Goal: Information Seeking & Learning: Learn about a topic

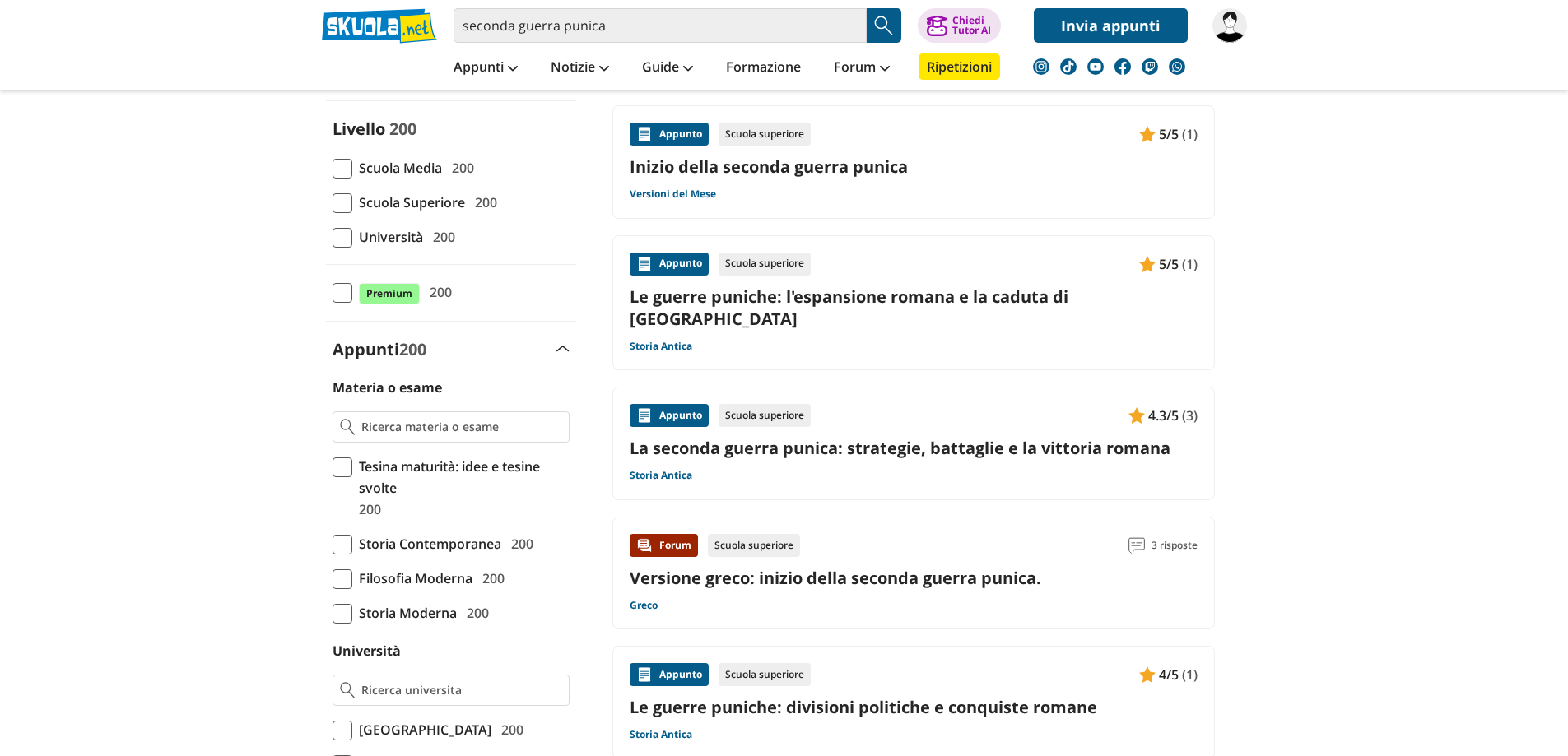
scroll to position [164, 0]
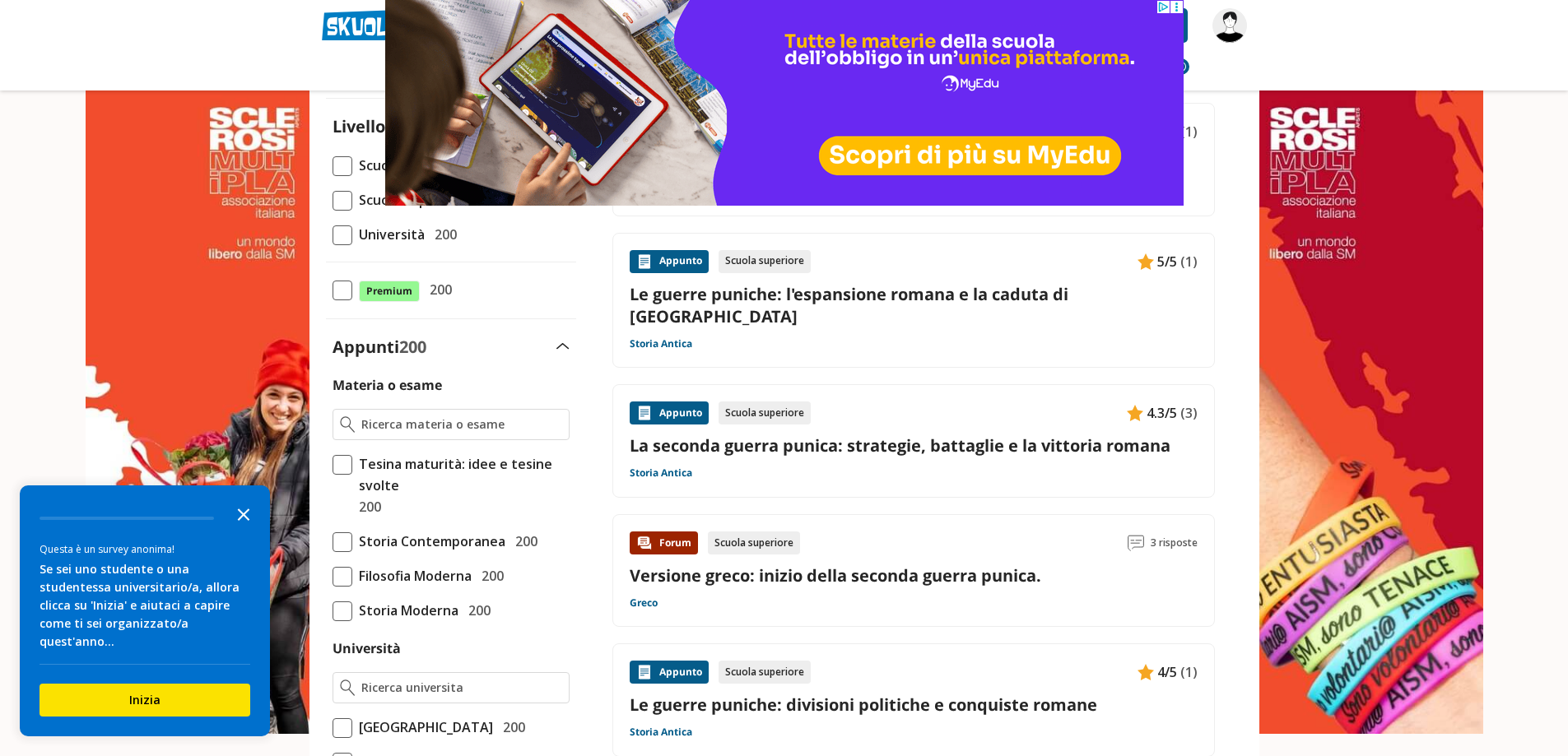
click at [239, 530] on icon "Close the survey" at bounding box center [243, 513] width 33 height 33
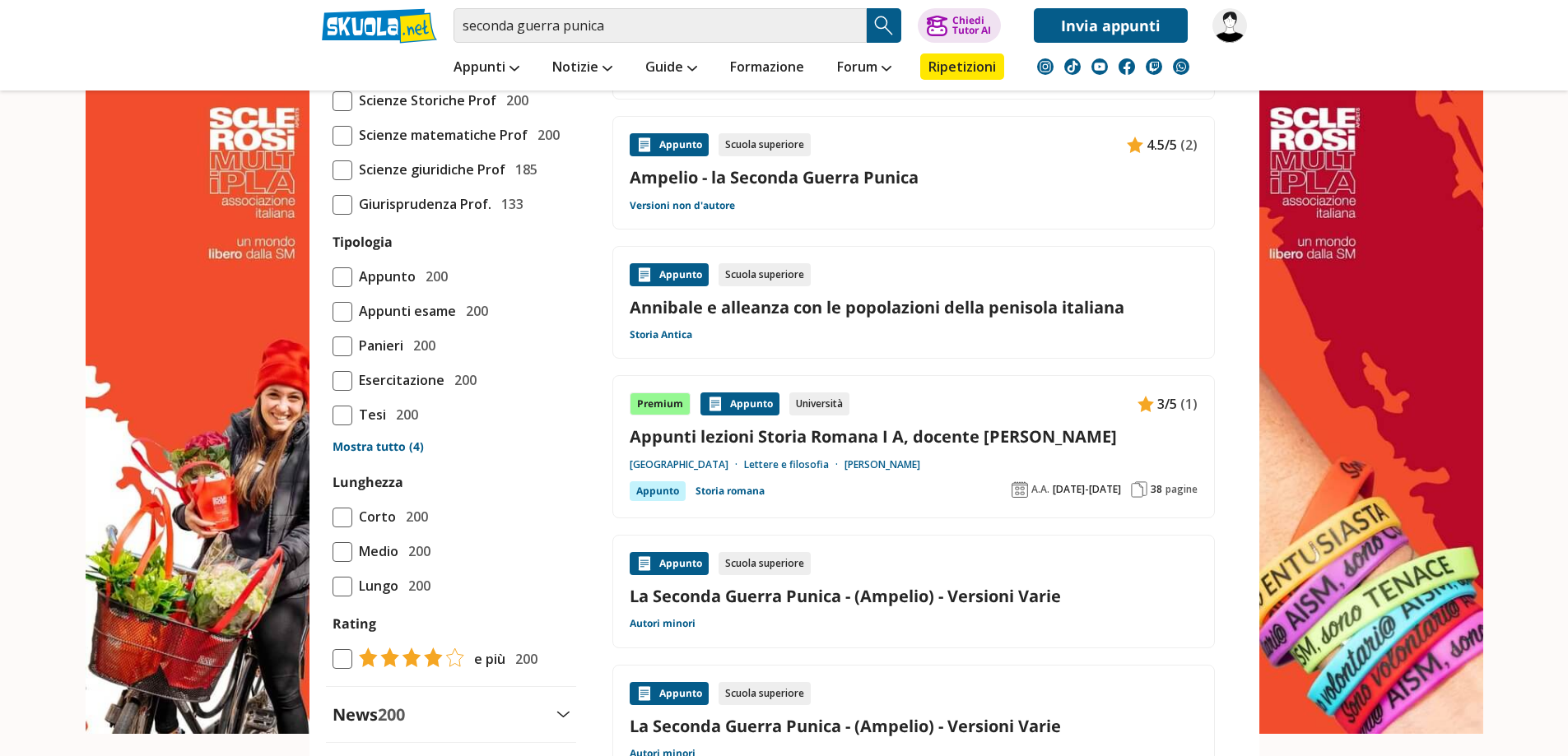
scroll to position [1234, 0]
click at [801, 583] on link "La Seconda Guerra Punica - (Ampelio) - Versioni Varie" at bounding box center [913, 594] width 568 height 22
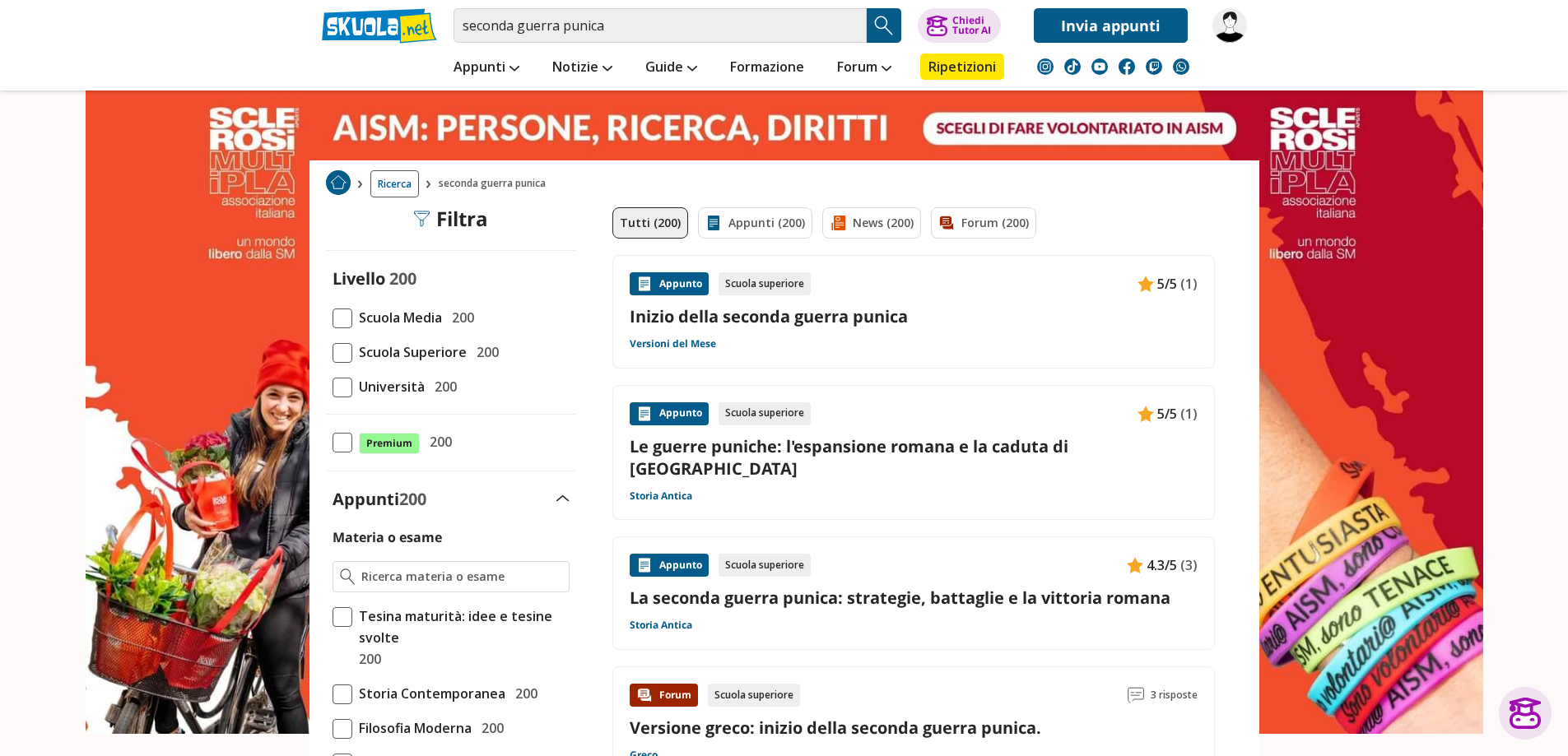
scroll to position [0, 0]
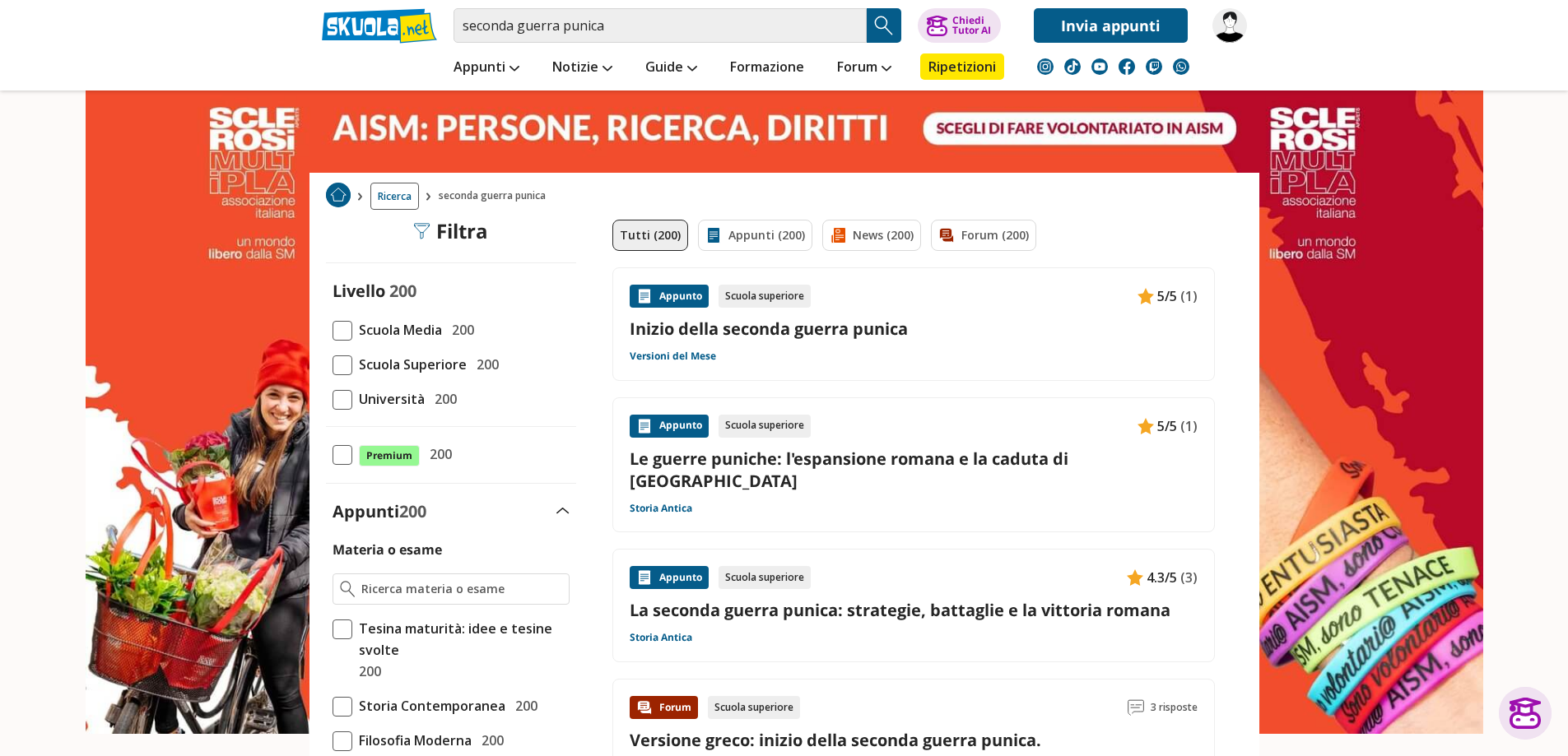
click at [729, 334] on link "Inizio della seconda guerra punica" at bounding box center [913, 328] width 568 height 22
click at [380, 372] on span "Scuola Superiore" at bounding box center [409, 364] width 114 height 21
click at [333, 365] on input "Scuola Superiore 200" at bounding box center [333, 365] width 0 height 0
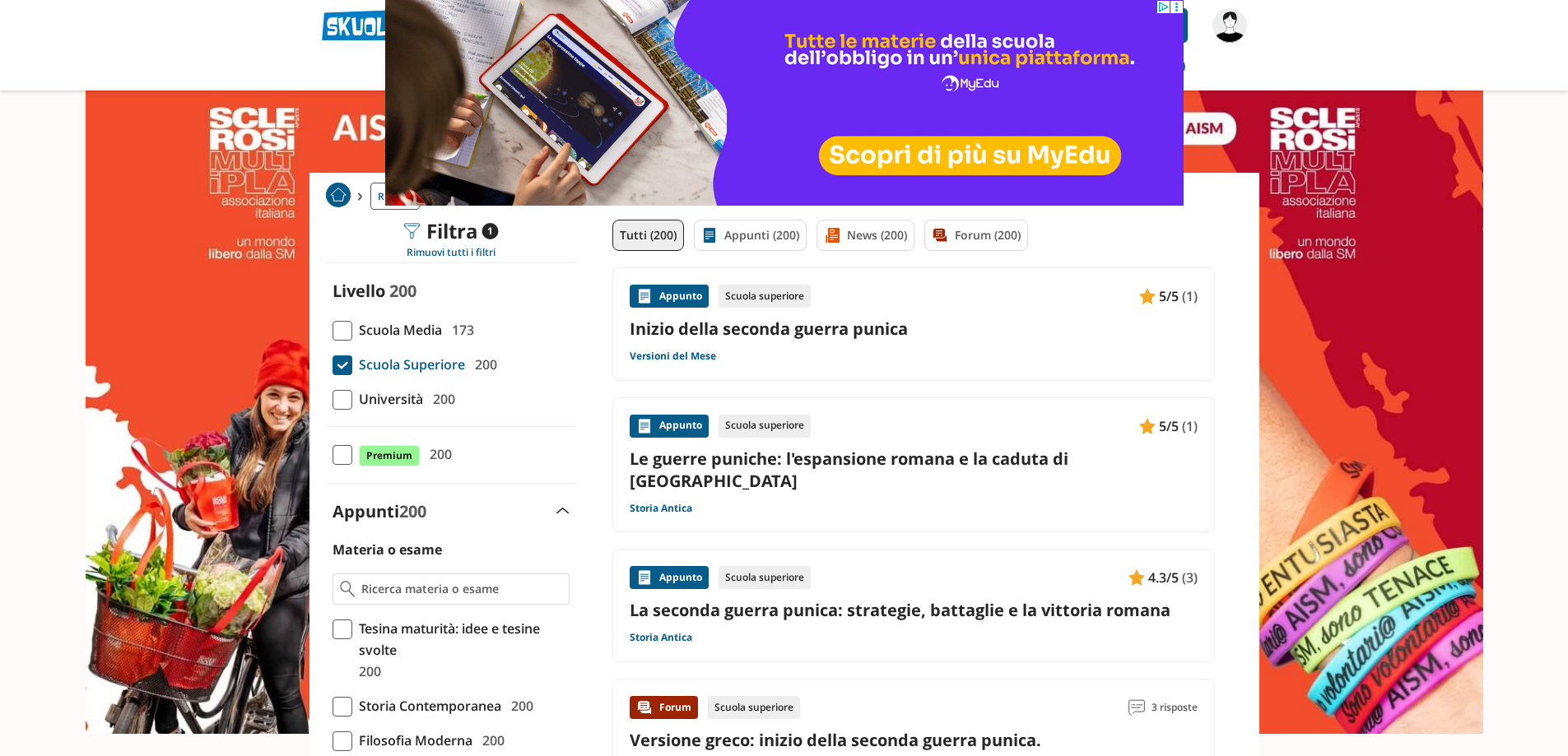
click at [778, 454] on link "Le guerre puniche: l'espansione romana e la caduta di [GEOGRAPHIC_DATA]" at bounding box center [913, 470] width 568 height 44
